Goal: Check status

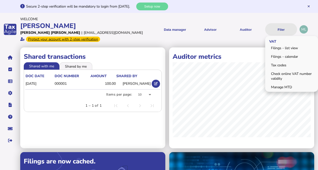
click at [279, 30] on button "Filer" at bounding box center [281, 29] width 32 height 12
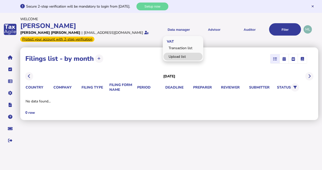
click at [178, 54] on link "Upload list" at bounding box center [182, 57] width 39 height 8
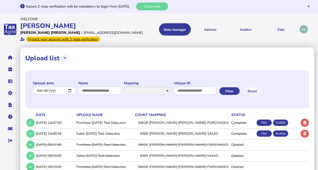
click at [38, 133] on td "[DATE] 14:40:54" at bounding box center [55, 134] width 40 height 10
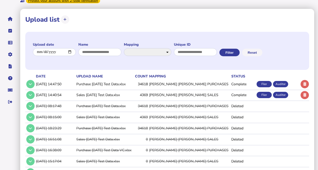
scroll to position [48, 0]
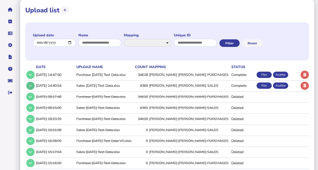
click at [32, 85] on icon at bounding box center [30, 85] width 3 height 3
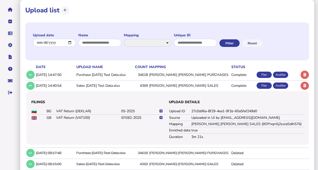
click at [161, 117] on icon at bounding box center [161, 117] width 3 height 3
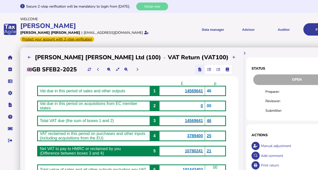
click at [216, 70] on icon "button" at bounding box center [218, 70] width 4 height 0
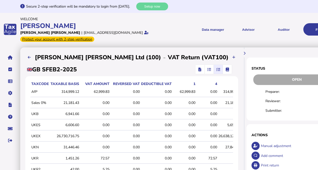
click at [216, 70] on icon "button" at bounding box center [218, 70] width 4 height 0
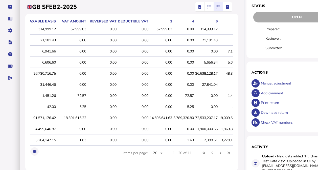
scroll to position [0, 24]
